Goal: Check status: Check status

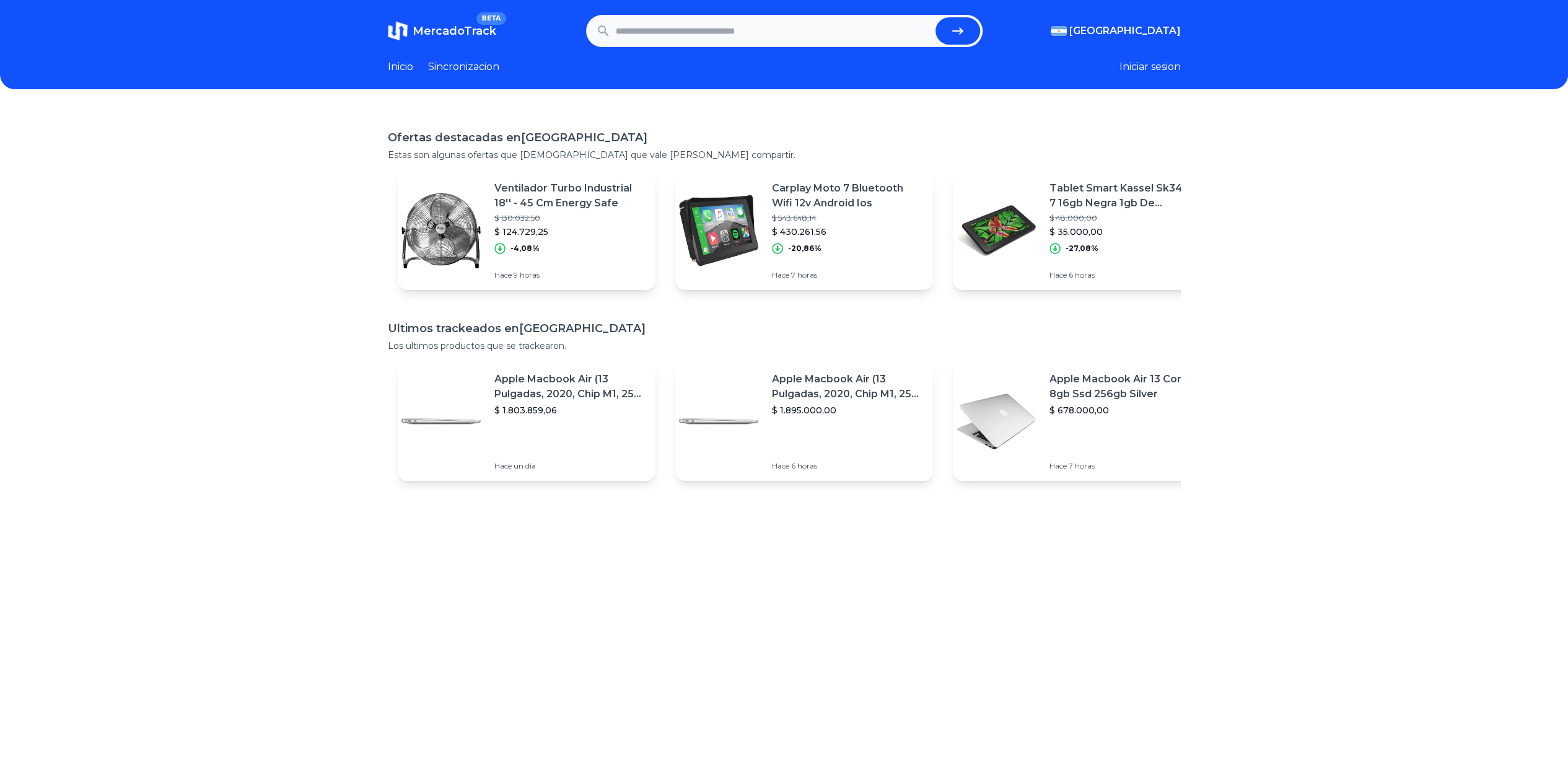
click at [404, 63] on link "Inicio" at bounding box center [400, 67] width 26 height 15
click at [1145, 63] on button "Iniciar sesion" at bounding box center [1150, 67] width 61 height 15
click at [474, 65] on link "Sincronizacion" at bounding box center [464, 67] width 71 height 15
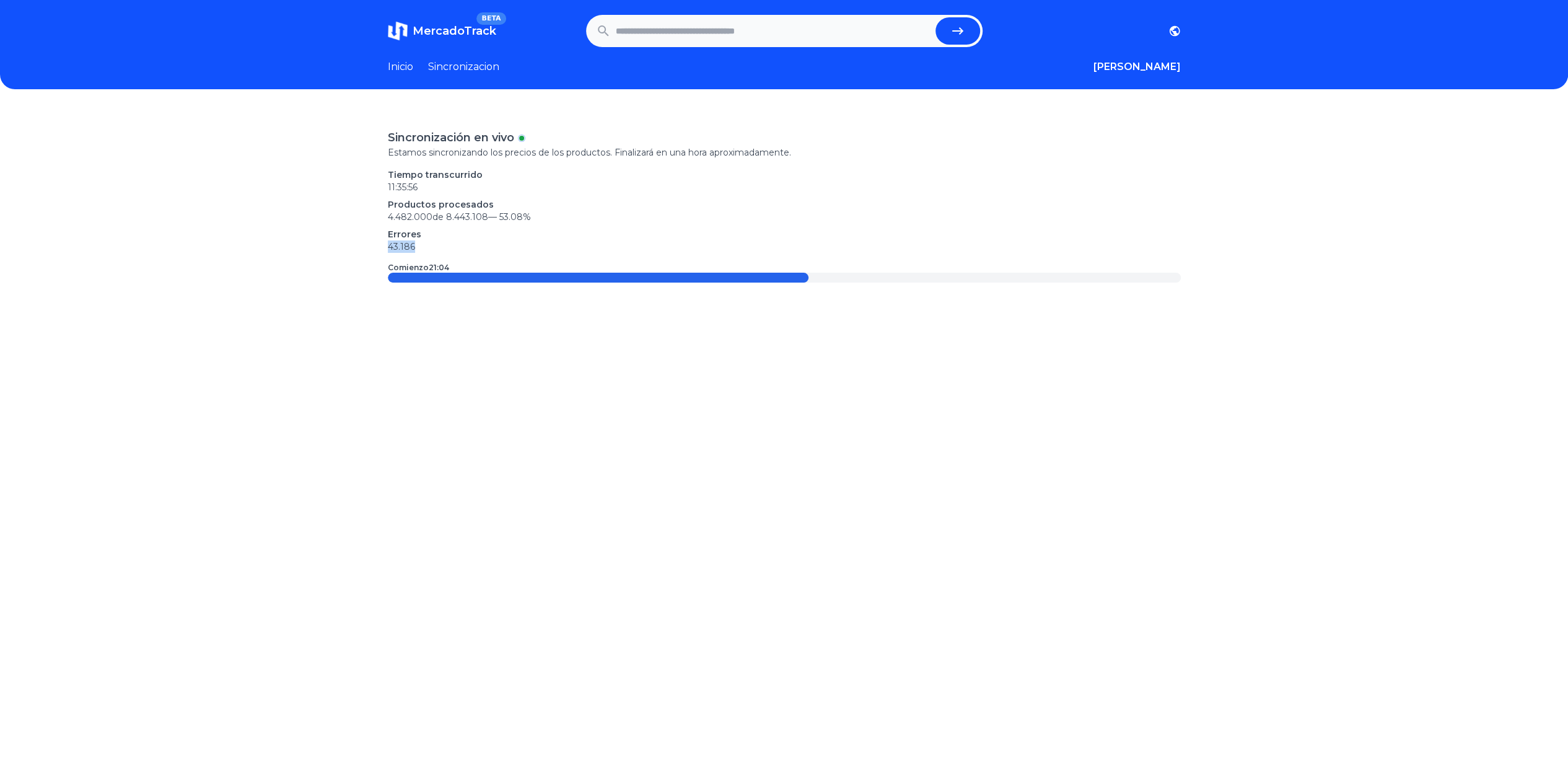
drag, startPoint x: 389, startPoint y: 246, endPoint x: 448, endPoint y: 248, distance: 59.0
click at [440, 248] on div "Sincronización en vivo Estamos sincronizando los precios de los productos. Fina…" at bounding box center [784, 498] width 1568 height 779
click at [449, 248] on p "43.186" at bounding box center [784, 247] width 793 height 13
drag, startPoint x: 471, startPoint y: 149, endPoint x: 543, endPoint y: 149, distance: 72.0
click at [537, 149] on p "Estamos sincronizando los precios de los productos. Finalizará en una hora apro…" at bounding box center [784, 152] width 793 height 13
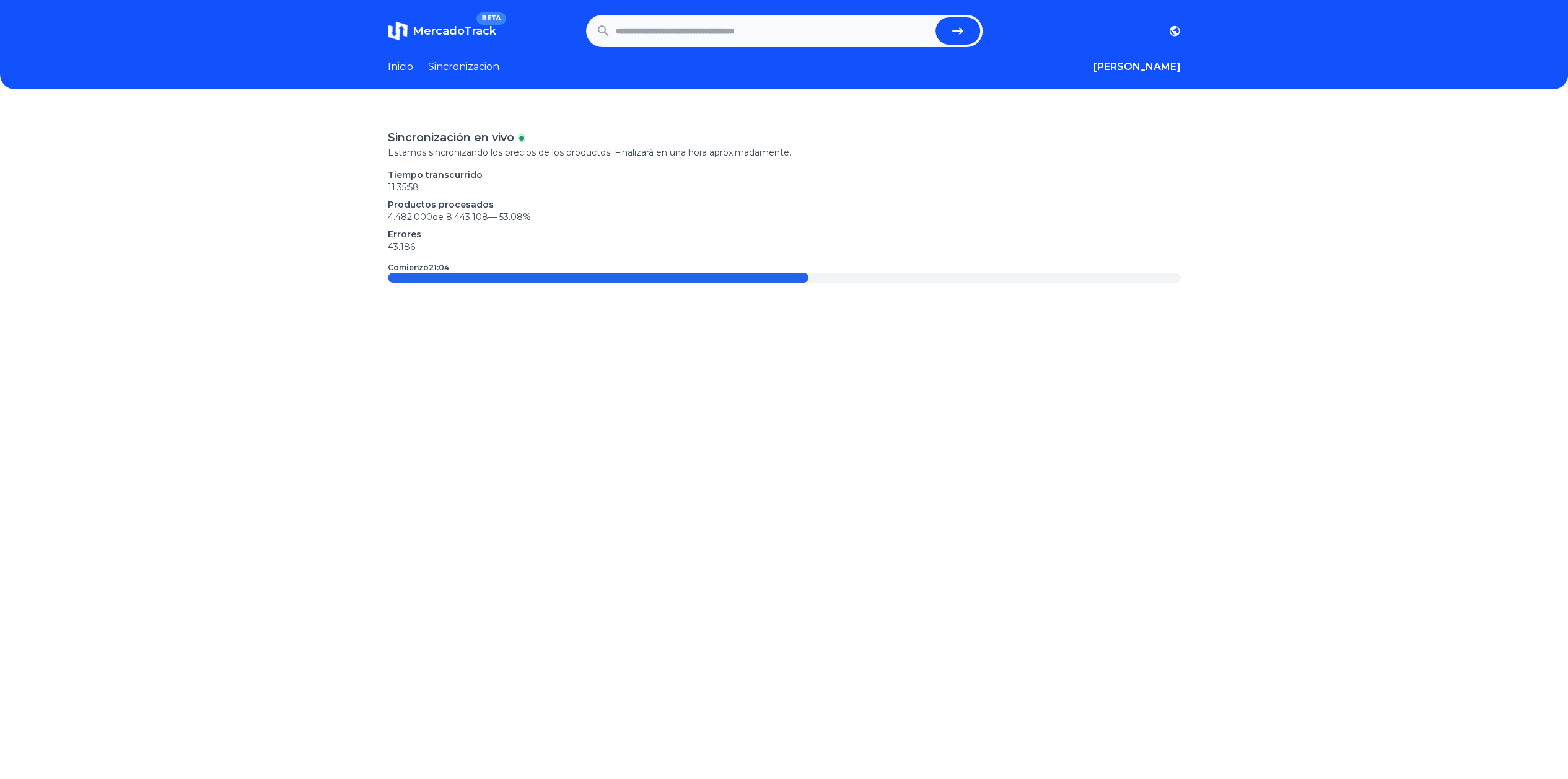
click at [568, 150] on p "Estamos sincronizando los precios de los productos. Finalizará en una hora apro…" at bounding box center [784, 152] width 793 height 13
click at [407, 67] on link "Inicio" at bounding box center [400, 67] width 26 height 15
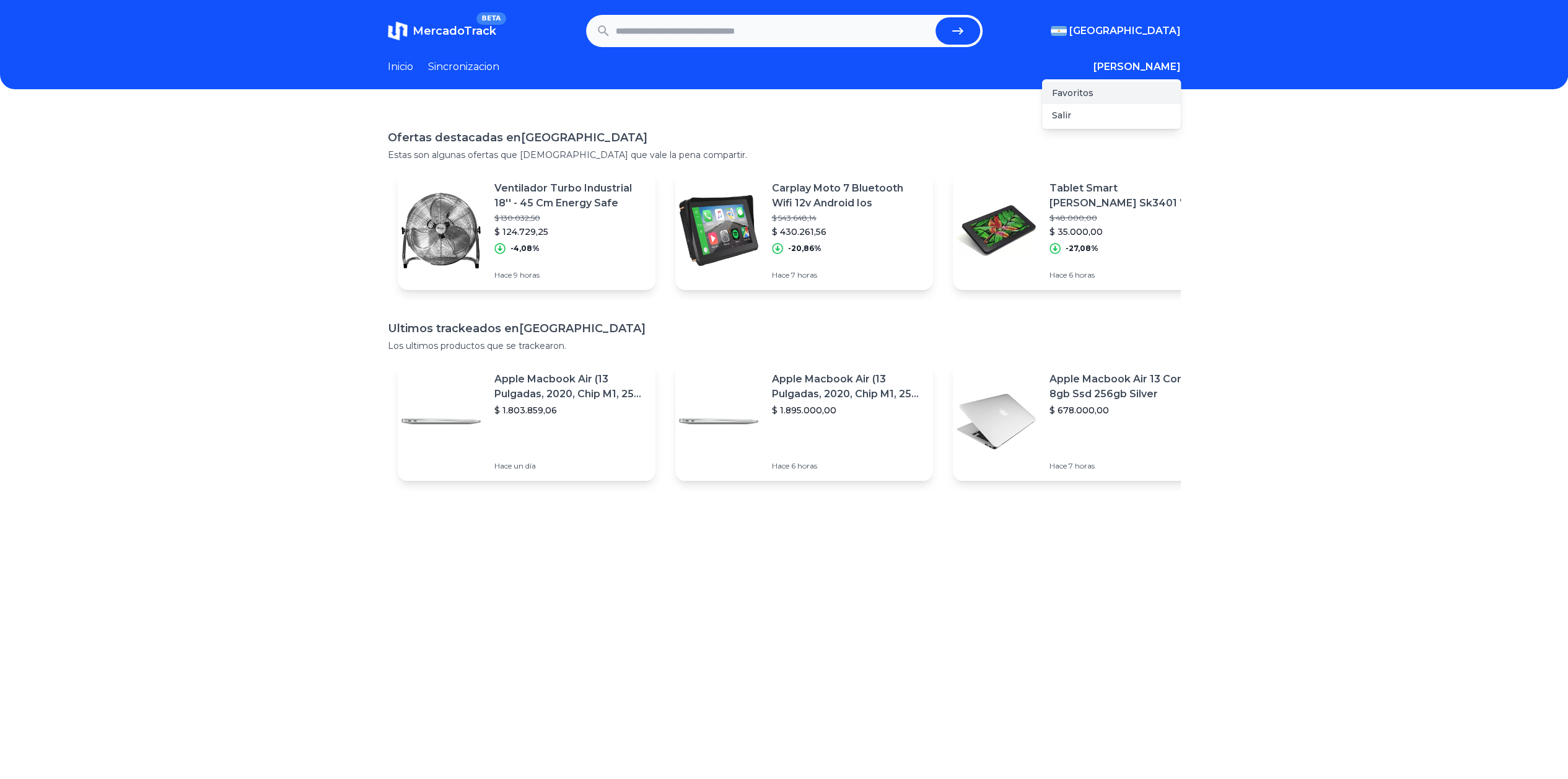
click at [1113, 93] on div "Favoritos" at bounding box center [1111, 93] width 139 height 23
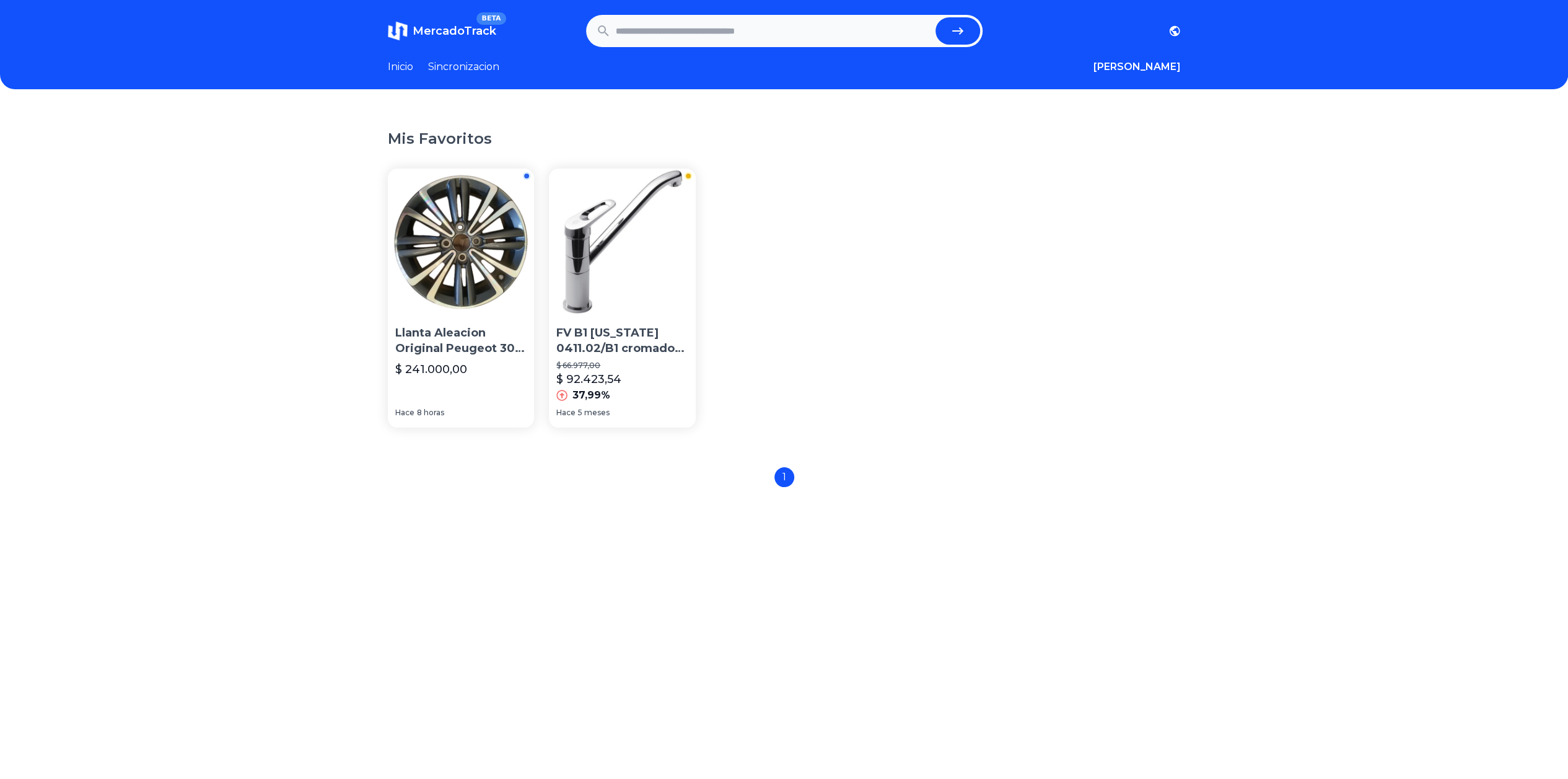
click at [455, 348] on p "Llanta Aleacion Original Peugeot 301 R16 Diam." at bounding box center [461, 340] width 132 height 31
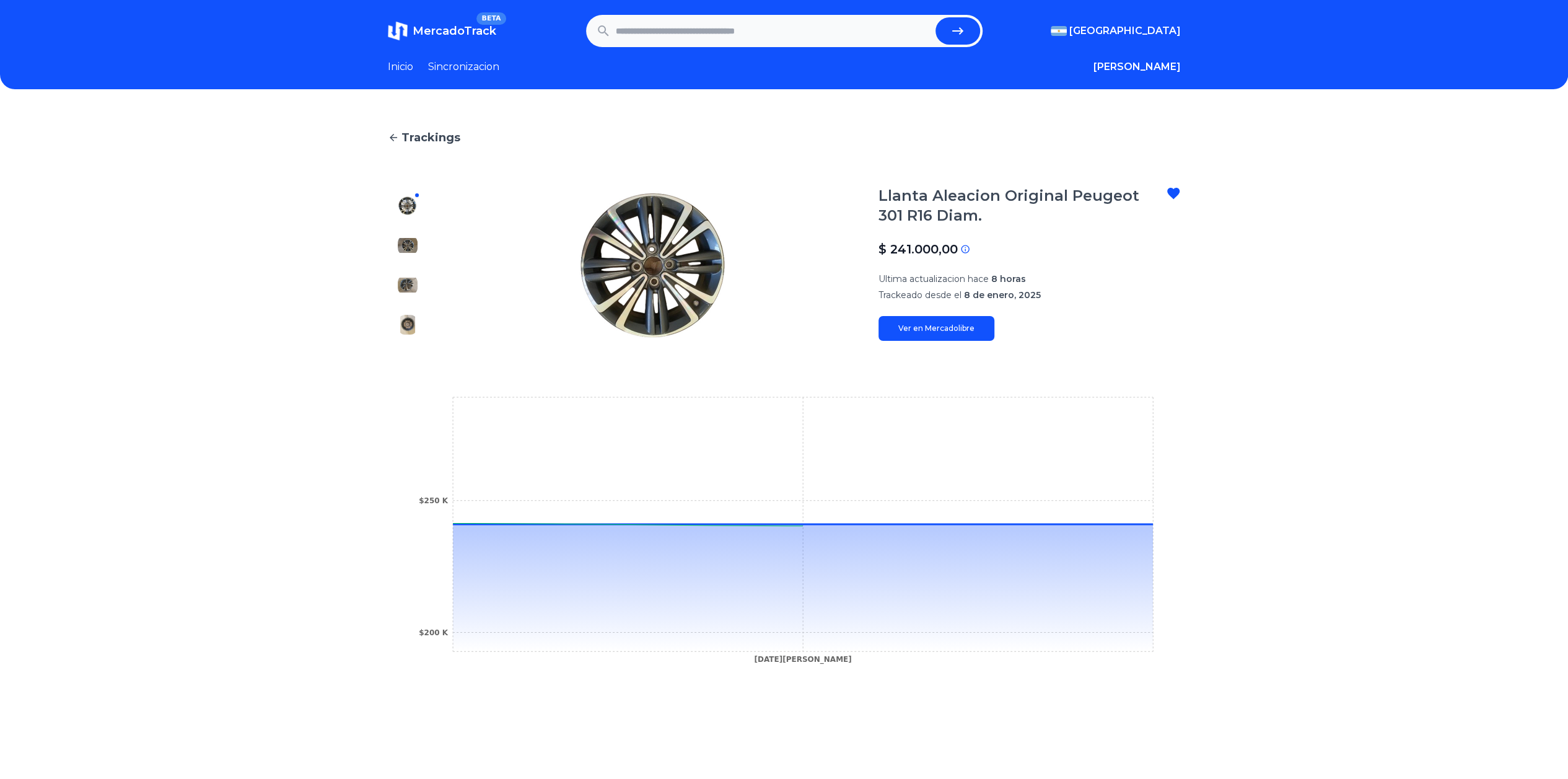
click at [937, 329] on link "Ver en Mercadolibre" at bounding box center [936, 328] width 116 height 25
click at [945, 334] on link "Ver en Mercadolibre" at bounding box center [936, 328] width 116 height 25
click at [693, 28] on input "text" at bounding box center [773, 31] width 314 height 28
paste input "**********"
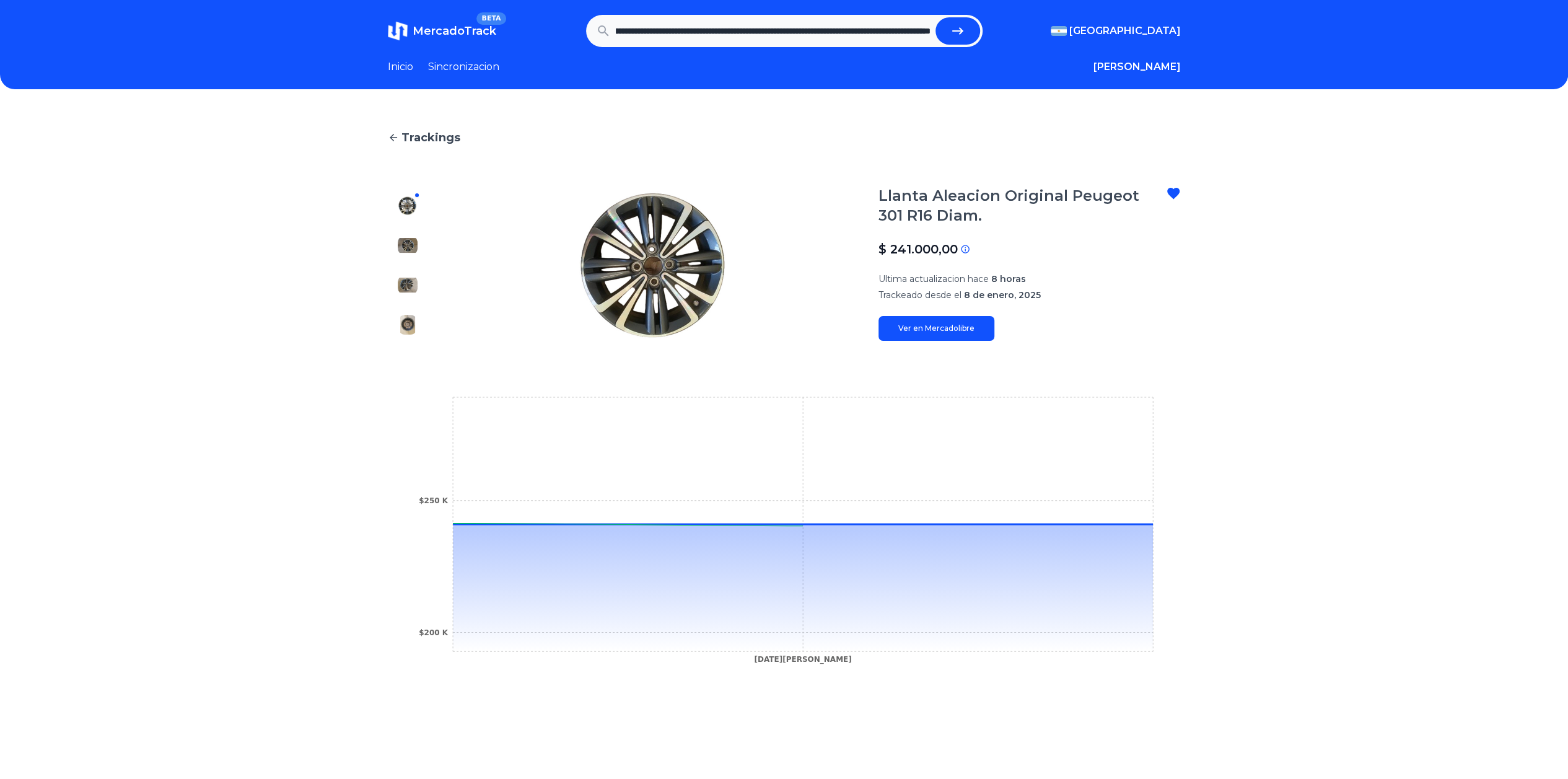
click at [962, 36] on icon "submit" at bounding box center [958, 31] width 15 height 15
type input "**********"
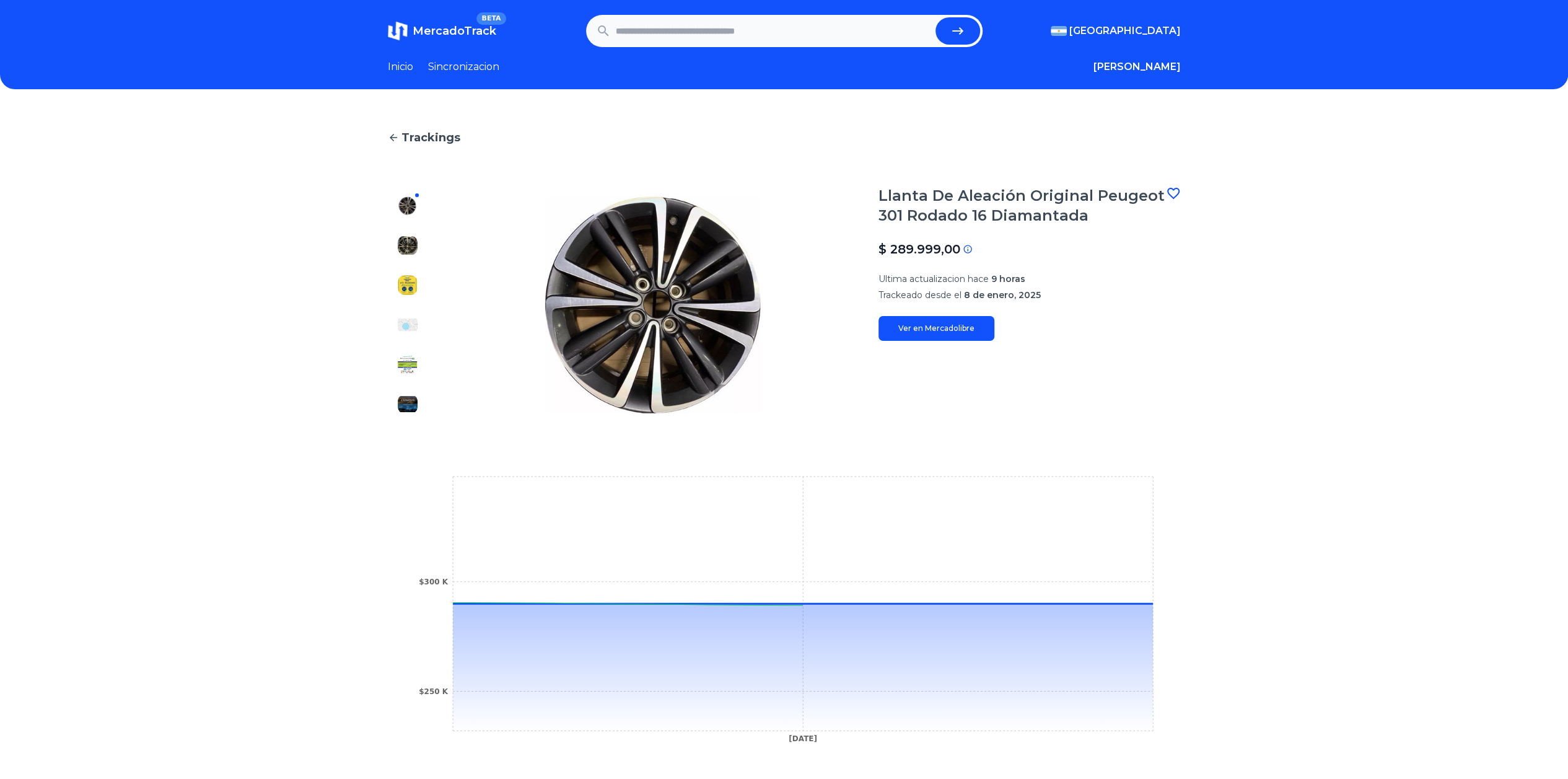
click at [1180, 188] on icon at bounding box center [1173, 194] width 13 height 11
click at [1100, 92] on div "Favoritos" at bounding box center [1111, 93] width 139 height 23
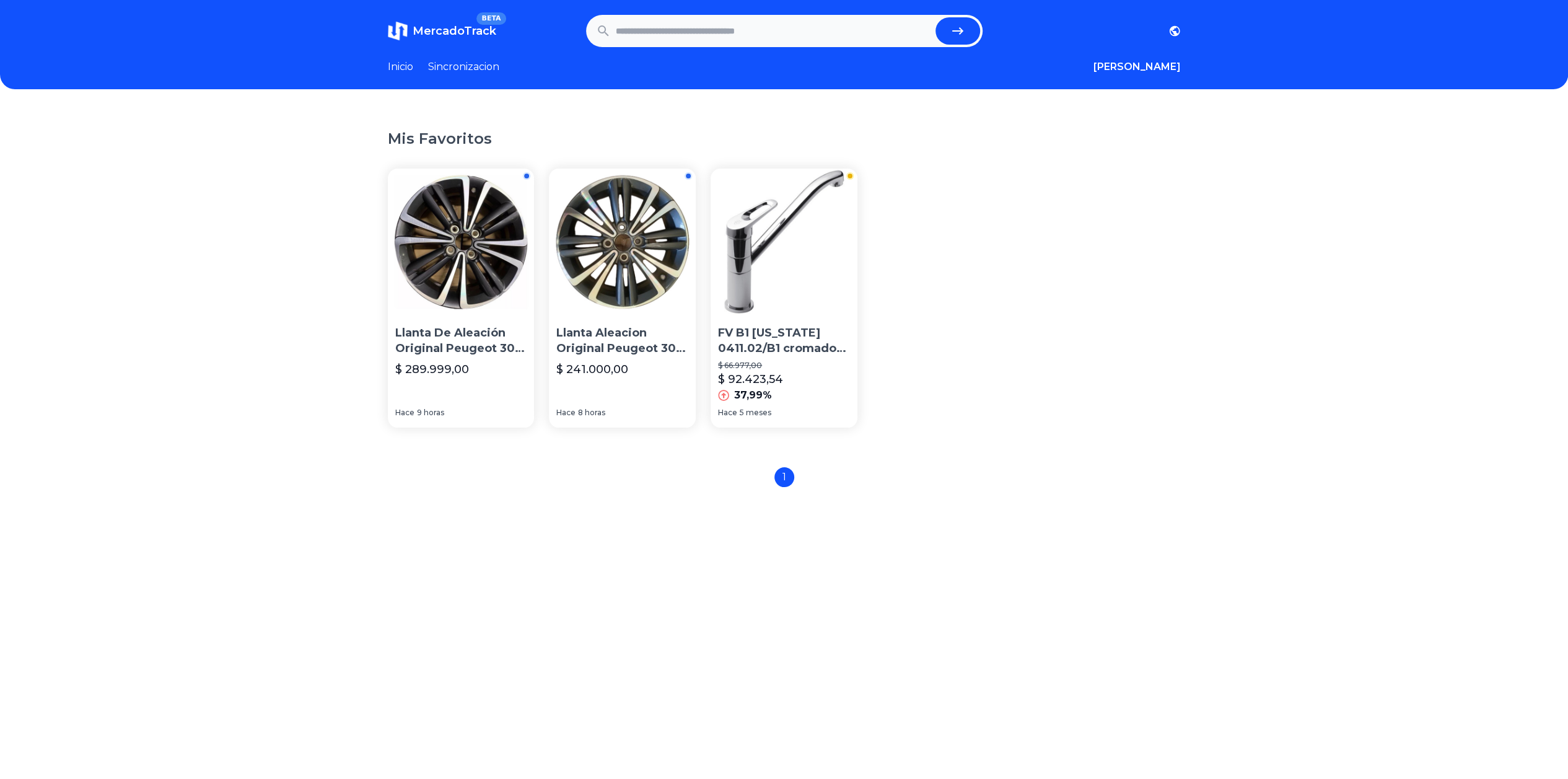
click at [616, 285] on img at bounding box center [622, 242] width 147 height 147
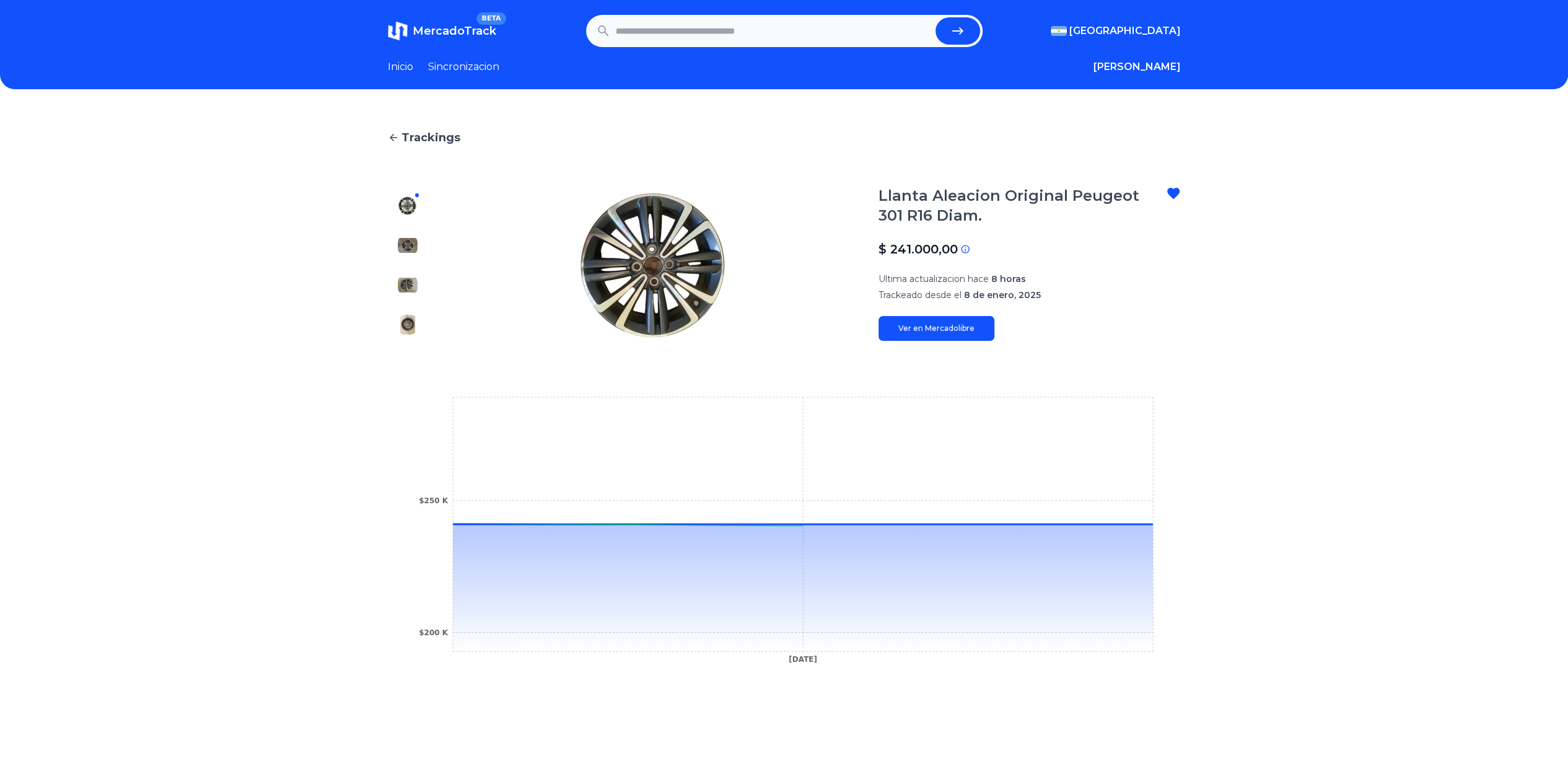
click at [1178, 192] on icon at bounding box center [1173, 194] width 13 height 11
click at [1096, 88] on header "MercadoTrack BETA Argentina Argentina Uruguay Mexico Chile Peru Venezuela Colom…" at bounding box center [784, 44] width 1568 height 89
click at [1159, 90] on div "Favoritos" at bounding box center [1111, 93] width 139 height 23
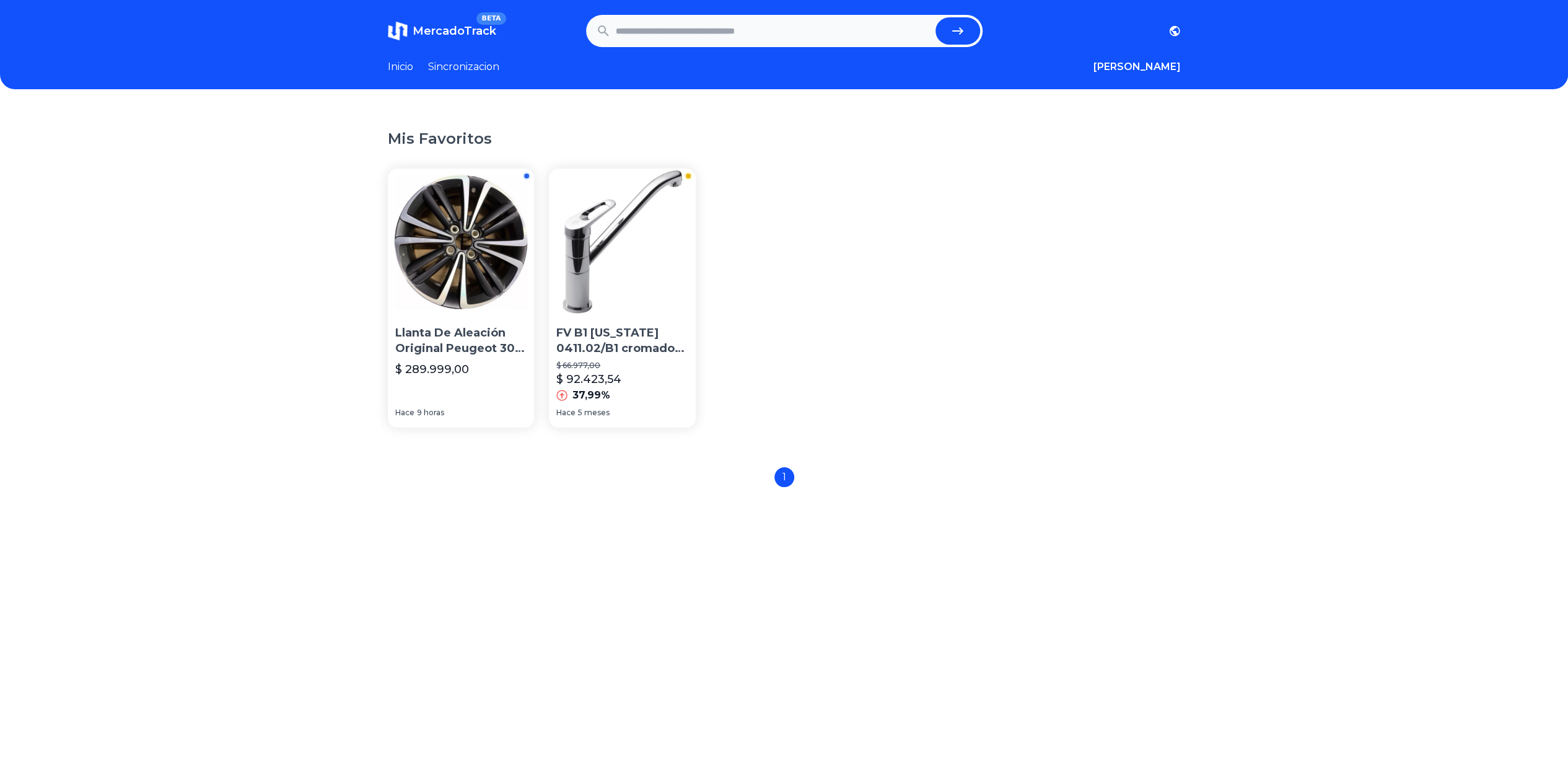
click at [636, 280] on img at bounding box center [622, 242] width 147 height 147
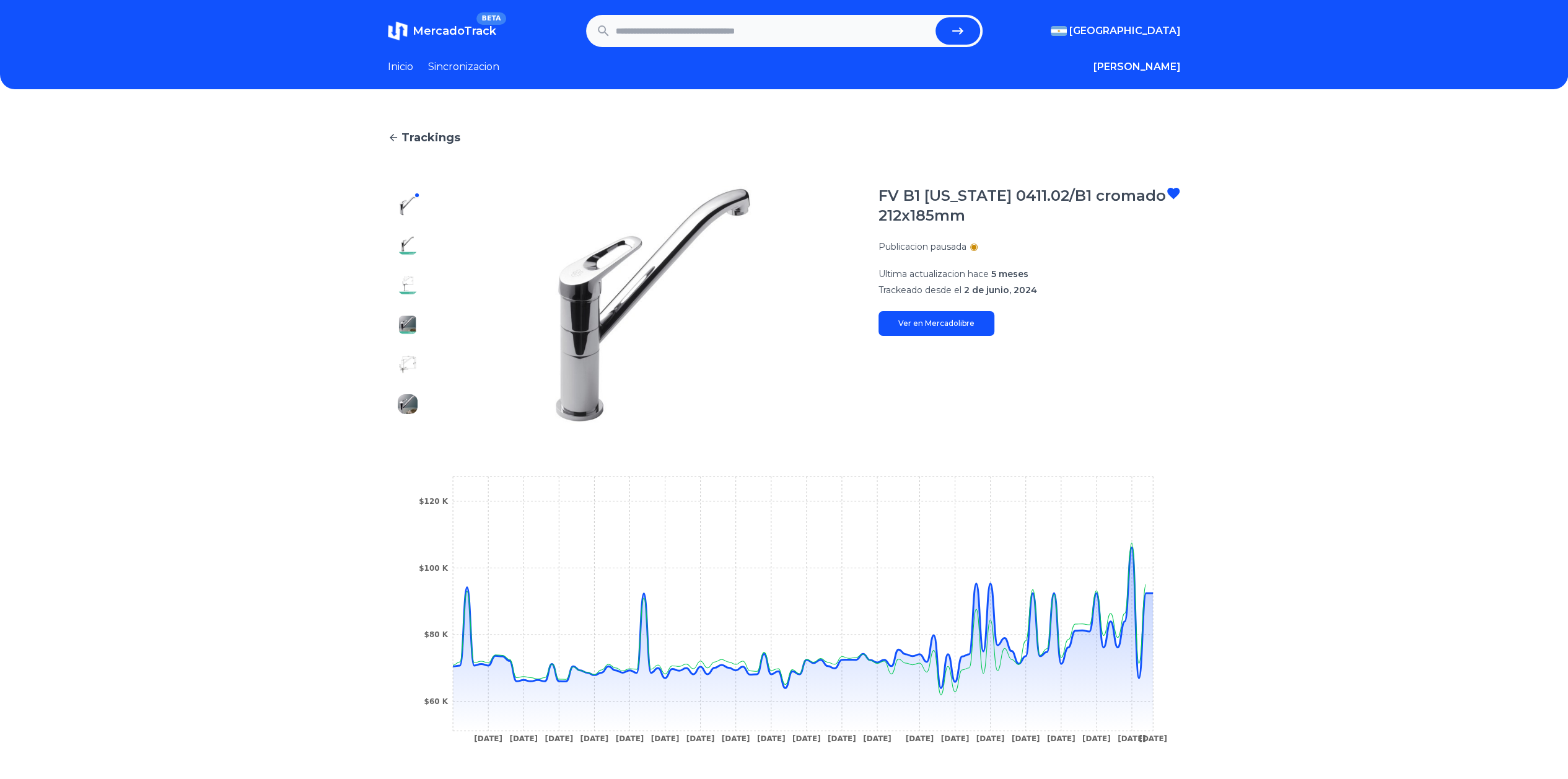
click at [783, 24] on input "text" at bounding box center [773, 31] width 314 height 28
paste input "**********"
click at [955, 38] on icon "submit" at bounding box center [958, 31] width 15 height 15
type input "**********"
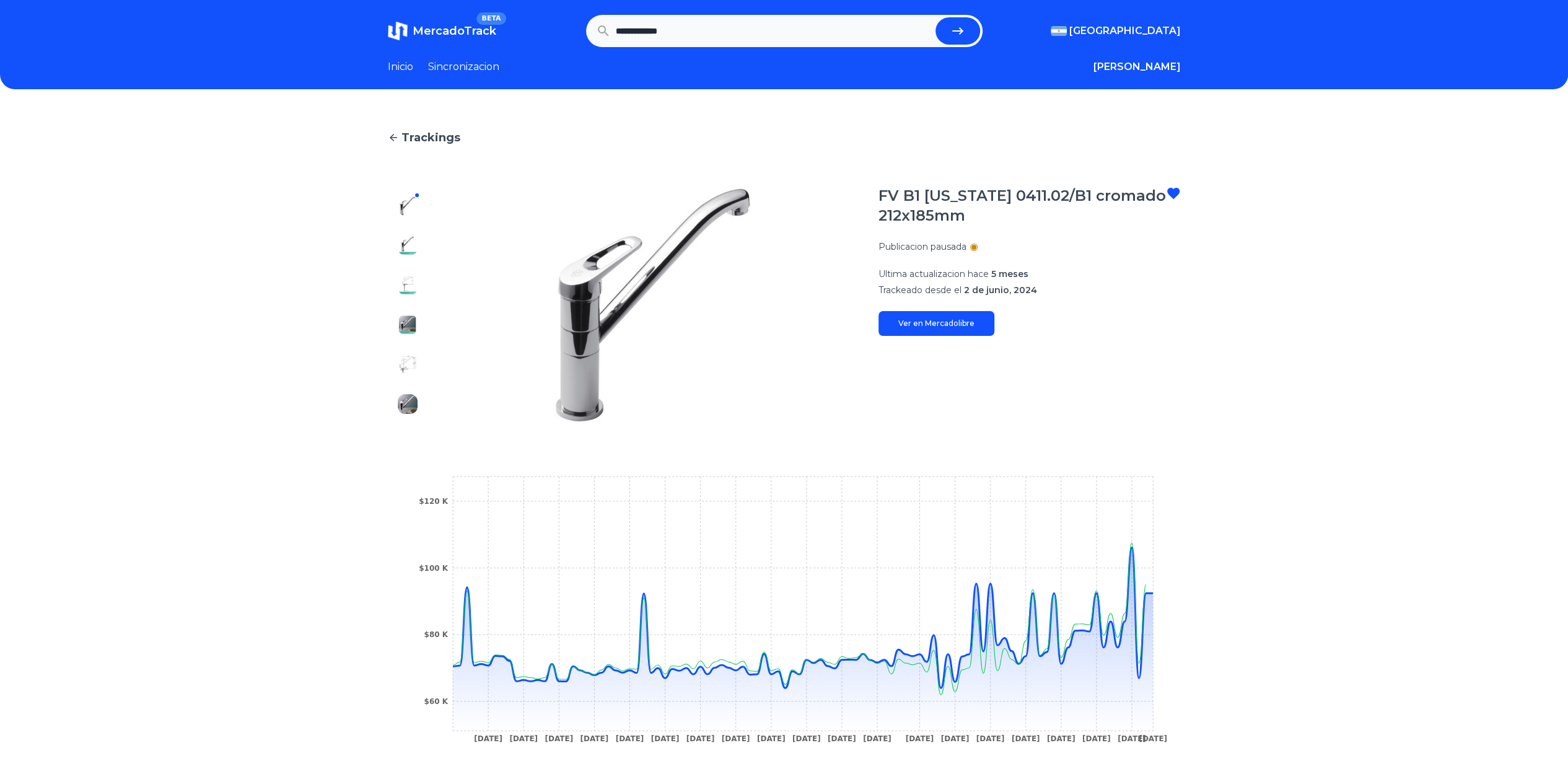
scroll to position [0, 0]
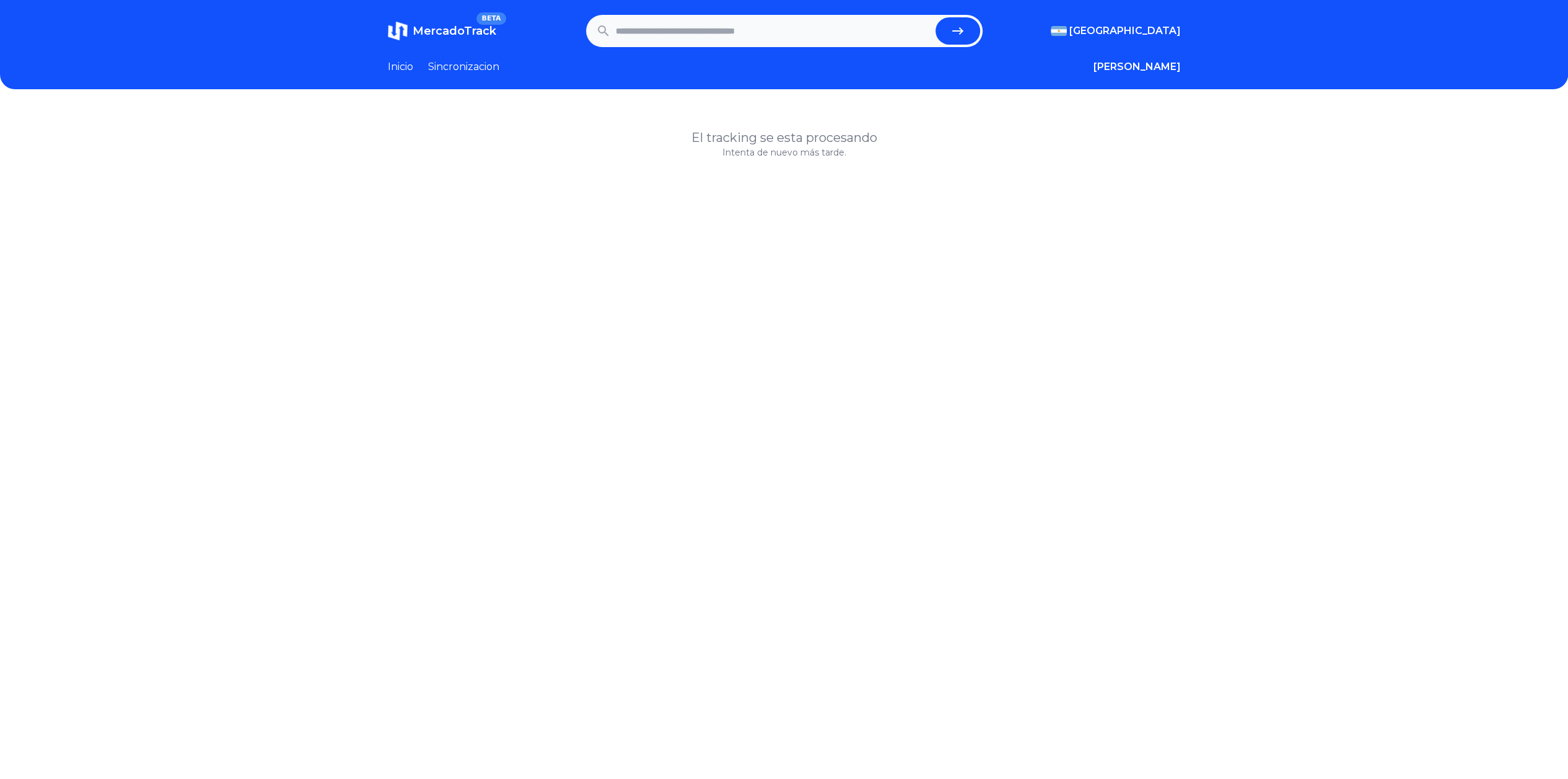
click at [727, 28] on input "text" at bounding box center [773, 31] width 314 height 28
paste input "**********"
click at [946, 35] on button "submit" at bounding box center [957, 31] width 44 height 28
type input "**********"
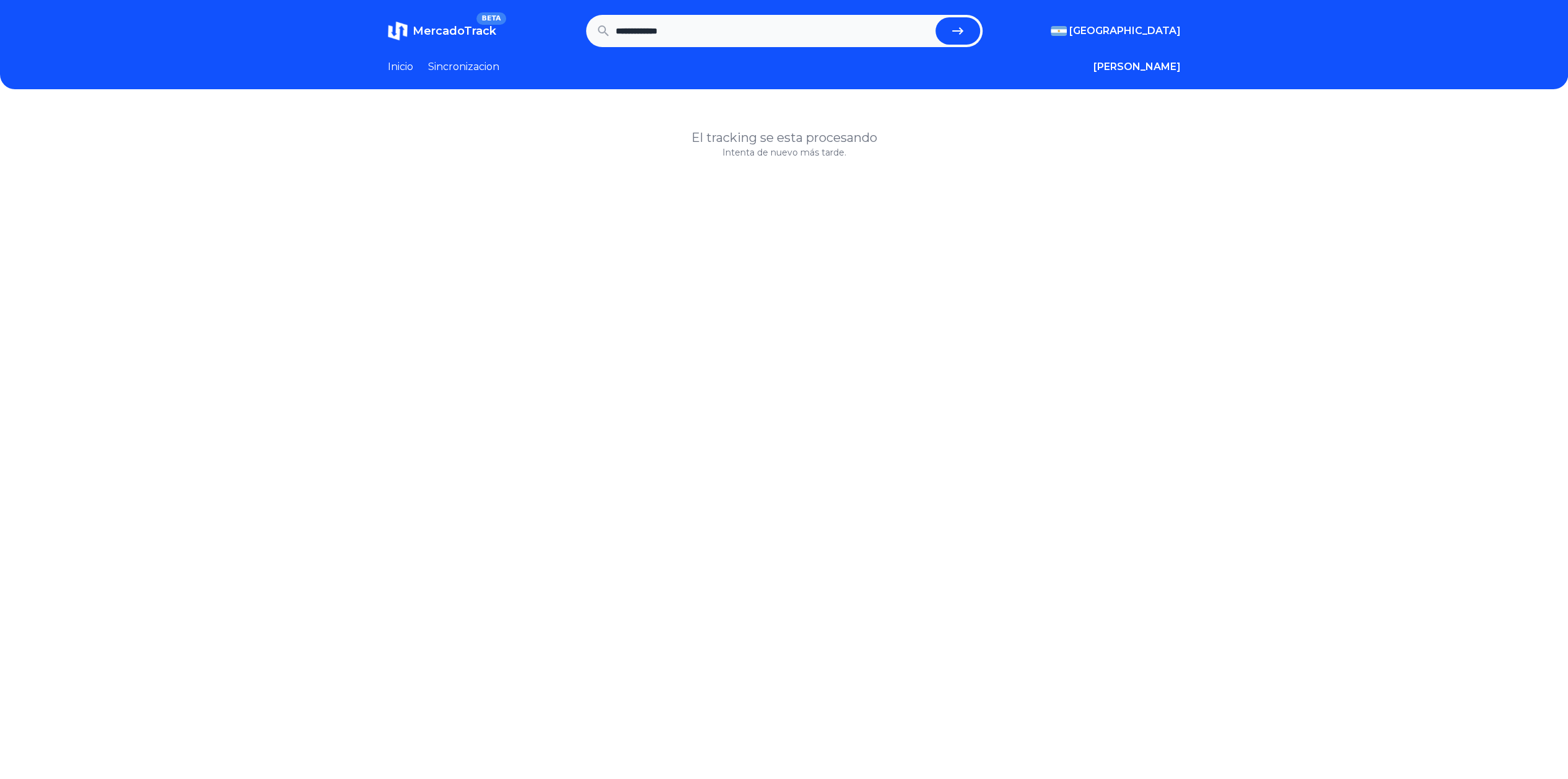
scroll to position [0, 0]
